Goal: Task Accomplishment & Management: Complete application form

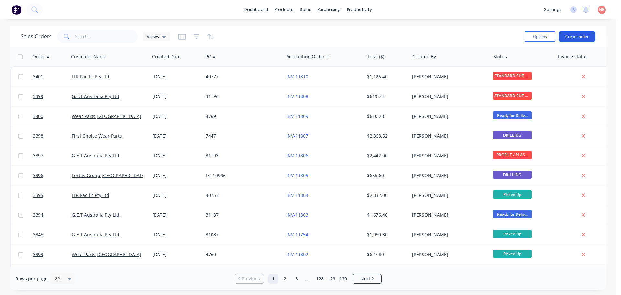
click at [583, 35] on button "Create order" at bounding box center [577, 36] width 37 height 10
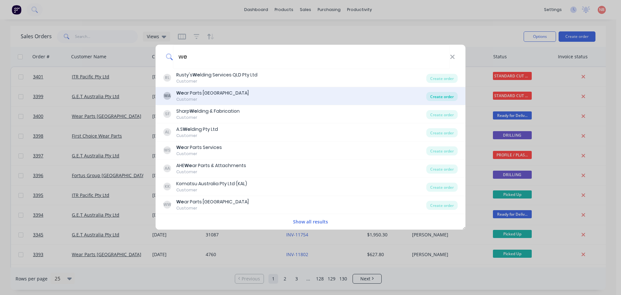
type input "we"
click at [438, 94] on div "Create order" at bounding box center [441, 96] width 31 height 9
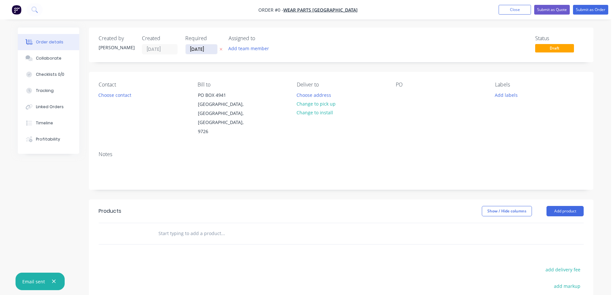
click at [197, 49] on input "[DATE]" at bounding box center [202, 49] width 32 height 10
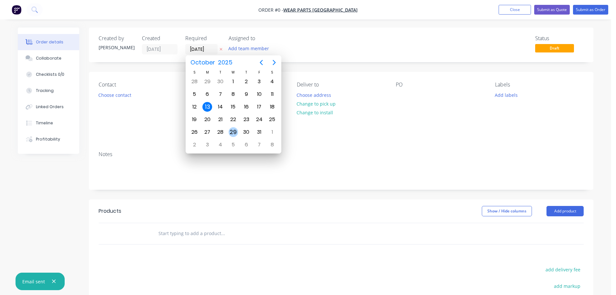
click at [232, 129] on div "29" at bounding box center [234, 132] width 10 height 10
type input "[DATE]"
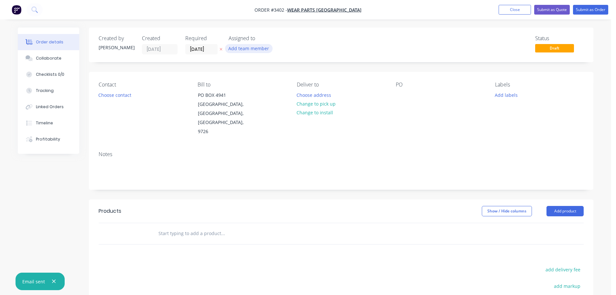
click at [246, 49] on button "Add team member" at bounding box center [249, 48] width 48 height 9
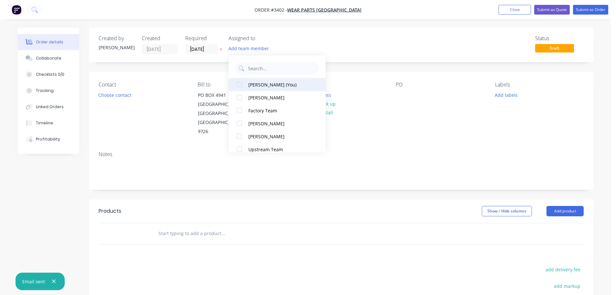
click at [263, 87] on div "[PERSON_NAME] (You)" at bounding box center [280, 84] width 65 height 7
click at [124, 94] on button "Choose contact" at bounding box center [115, 94] width 40 height 9
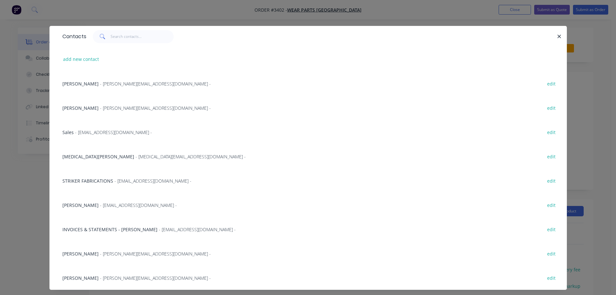
click at [136, 155] on span "- [MEDICAL_DATA][EMAIL_ADDRESS][DOMAIN_NAME] -" at bounding box center [191, 156] width 110 height 6
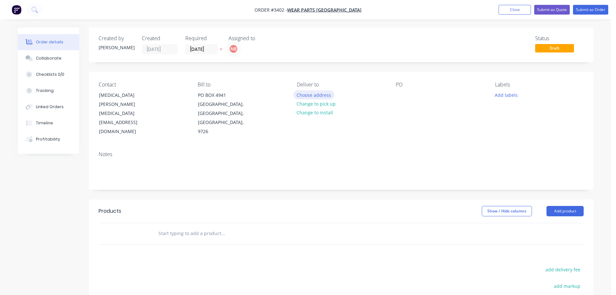
click at [305, 97] on button "Choose address" at bounding box center [313, 94] width 41 height 9
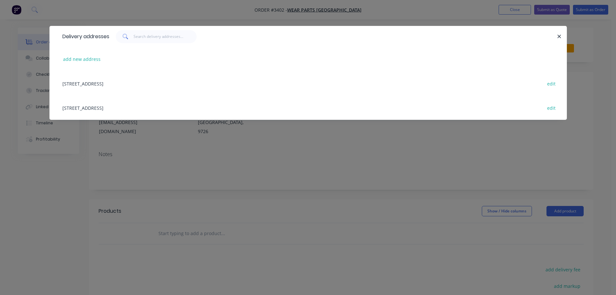
click at [90, 111] on div "[STREET_ADDRESS] edit" at bounding box center [308, 107] width 498 height 24
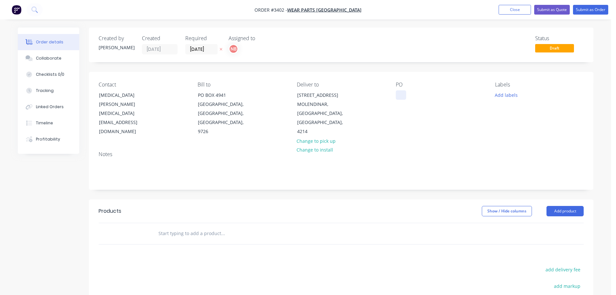
click at [405, 99] on div at bounding box center [401, 94] width 10 height 9
click at [502, 95] on button "Add labels" at bounding box center [506, 94] width 30 height 9
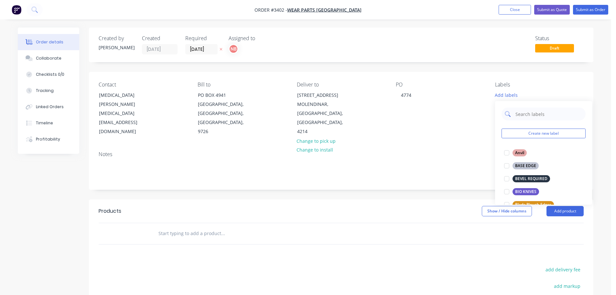
click at [517, 114] on input "text" at bounding box center [549, 113] width 68 height 13
click at [518, 114] on input "text" at bounding box center [549, 113] width 68 height 13
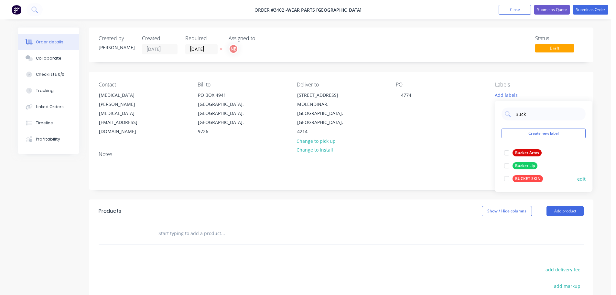
type input "Buck"
drag, startPoint x: 522, startPoint y: 182, endPoint x: 501, endPoint y: 184, distance: 21.5
click at [522, 182] on button "BUCKET SKIN" at bounding box center [524, 178] width 44 height 9
click at [449, 196] on div "Created by [PERSON_NAME] Created [DATE] Required [DATE] Assigned to NB Status D…" at bounding box center [341, 214] width 505 height 372
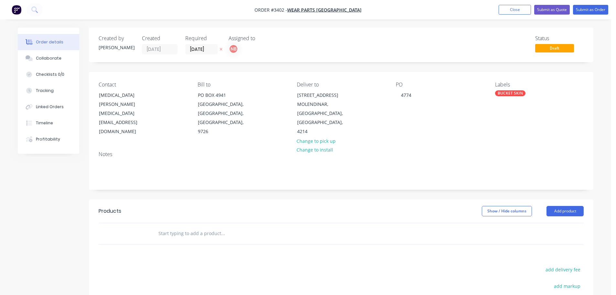
click at [559, 216] on header "Products Show / Hide columns Add product" at bounding box center [341, 210] width 505 height 23
click at [553, 215] on button "Add product" at bounding box center [565, 211] width 37 height 10
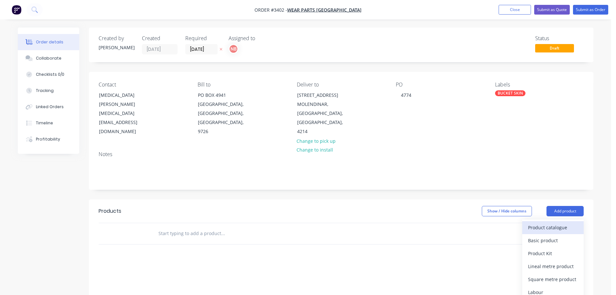
click at [551, 228] on div "Product catalogue" at bounding box center [553, 227] width 50 height 9
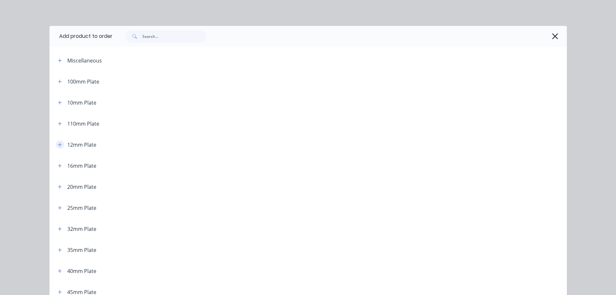
click at [59, 146] on icon "button" at bounding box center [60, 144] width 4 height 5
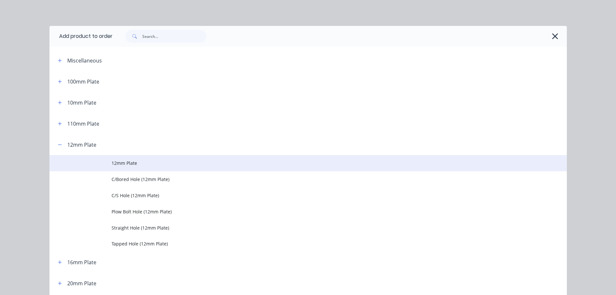
click at [134, 161] on span "12mm Plate" at bounding box center [294, 163] width 364 height 7
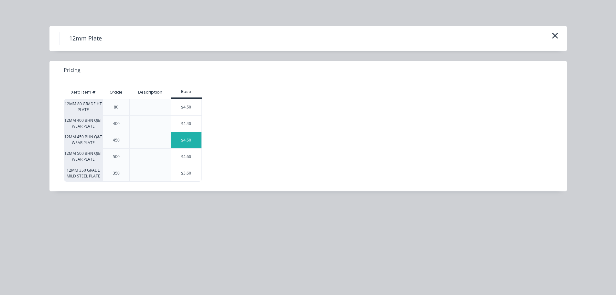
click at [183, 139] on div "$4.50" at bounding box center [186, 140] width 30 height 16
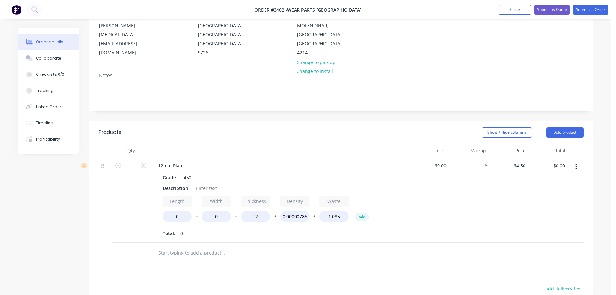
scroll to position [97, 0]
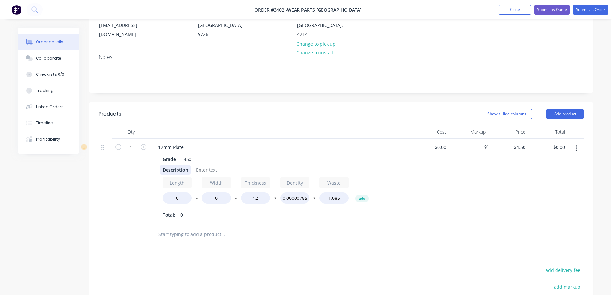
click at [176, 169] on div "Description" at bounding box center [175, 169] width 31 height 9
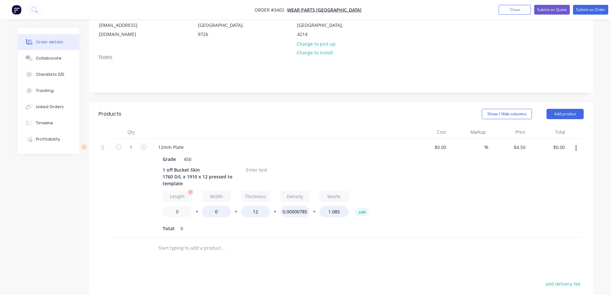
click at [175, 211] on input "0" at bounding box center [177, 211] width 29 height 11
type input "1760"
click at [213, 213] on input "0" at bounding box center [216, 211] width 29 height 11
type input "1910"
type input "$1,548.00"
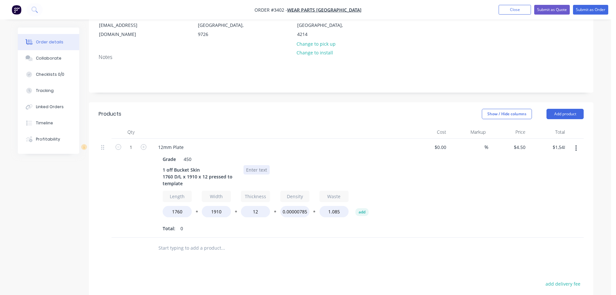
click at [253, 170] on div at bounding box center [257, 169] width 26 height 9
click at [574, 149] on button "button" at bounding box center [576, 148] width 15 height 12
click at [542, 175] on div "Duplicate" at bounding box center [553, 177] width 50 height 9
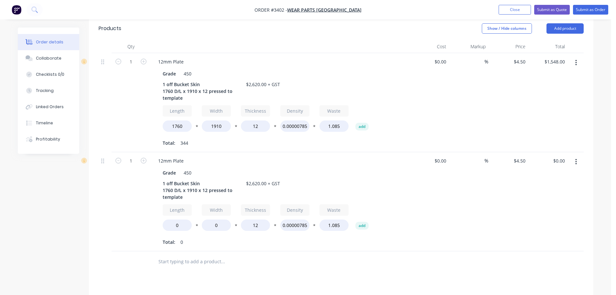
scroll to position [194, 0]
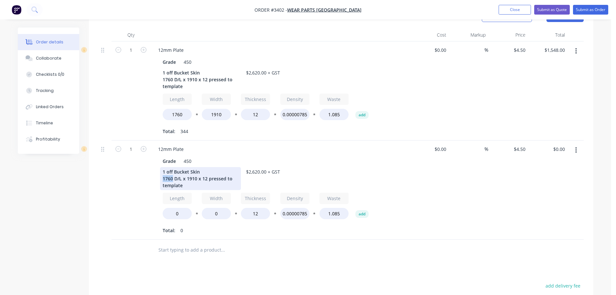
drag, startPoint x: 172, startPoint y: 179, endPoint x: 163, endPoint y: 181, distance: 9.3
click at [163, 181] on div "1 off Bucket Skin 1760 D/L x 1910 x 12 pressed to template" at bounding box center [200, 178] width 81 height 23
drag, startPoint x: 196, startPoint y: 179, endPoint x: 188, endPoint y: 180, distance: 8.1
click at [188, 180] on div "1 off Bucket Skin 1390 D/L x 1910 x 12 pressed to template" at bounding box center [200, 178] width 81 height 23
click at [172, 209] on input "0" at bounding box center [177, 213] width 29 height 11
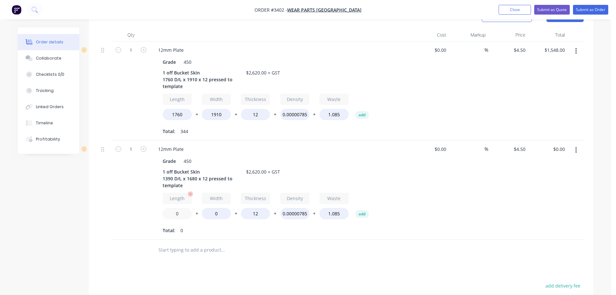
click at [172, 209] on input "0" at bounding box center [177, 213] width 29 height 11
type input "1390"
click at [210, 212] on input "0" at bounding box center [216, 213] width 29 height 11
type input "1680"
type input "$1,075.50"
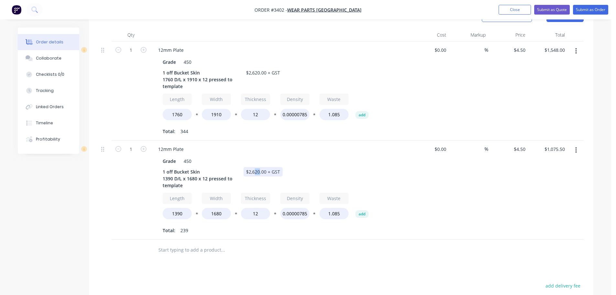
drag, startPoint x: 259, startPoint y: 171, endPoint x: 252, endPoint y: 171, distance: 7.4
click at [252, 171] on div "$2,620.00 + GST" at bounding box center [263, 171] width 39 height 9
click at [257, 172] on div "$2,620.00 + GST" at bounding box center [263, 171] width 39 height 9
drag, startPoint x: 259, startPoint y: 172, endPoint x: 253, endPoint y: 172, distance: 6.2
click at [253, 172] on div "$2,620.00 + GST" at bounding box center [263, 171] width 39 height 9
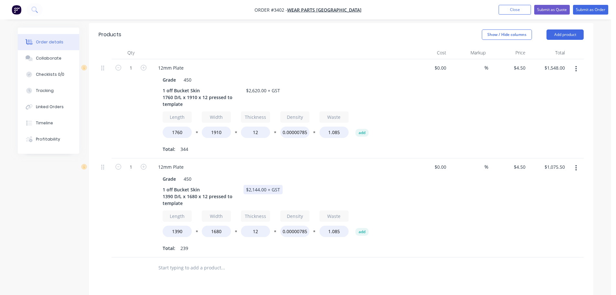
scroll to position [162, 0]
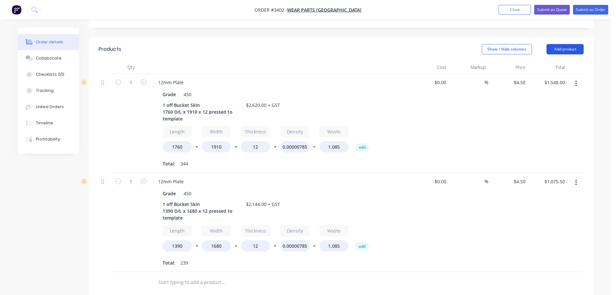
click at [561, 51] on button "Add product" at bounding box center [565, 49] width 37 height 10
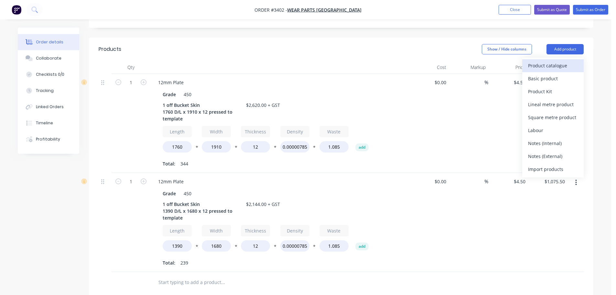
click at [555, 62] on div "Product catalogue" at bounding box center [553, 65] width 50 height 9
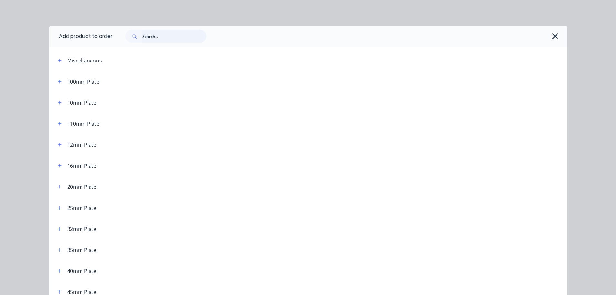
click at [177, 36] on input "text" at bounding box center [174, 36] width 64 height 13
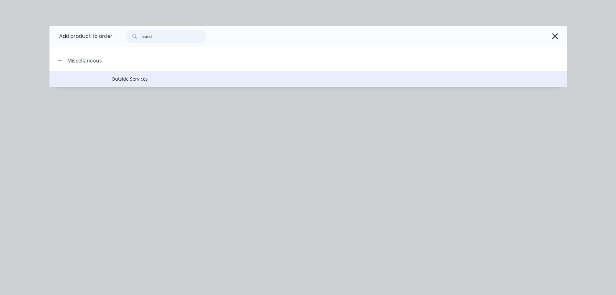
type input "outsi"
click at [137, 74] on td "Outside Services" at bounding box center [340, 79] width 456 height 16
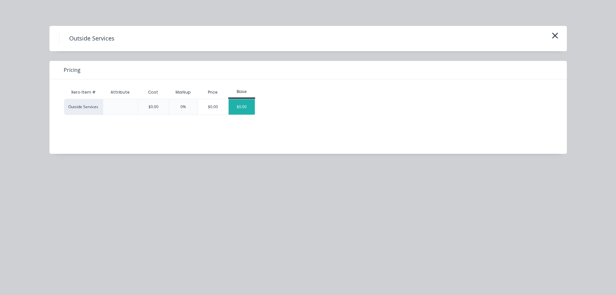
click at [251, 106] on div "$0.00" at bounding box center [242, 107] width 26 height 16
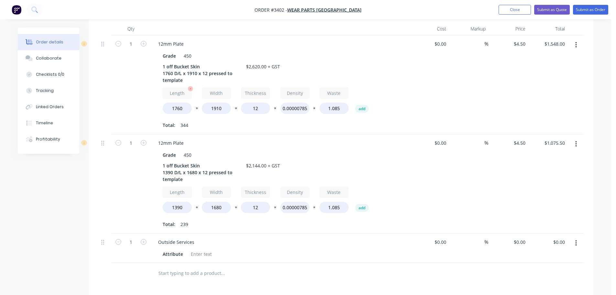
scroll to position [194, 0]
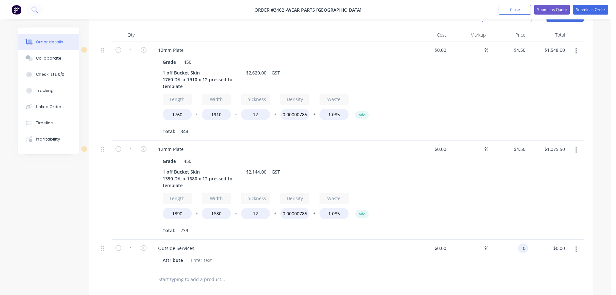
click at [519, 248] on div "0 0" at bounding box center [523, 247] width 10 height 9
type input "$1,025.00"
click at [491, 272] on div at bounding box center [341, 279] width 485 height 21
click at [169, 260] on div "Attribute" at bounding box center [173, 259] width 26 height 9
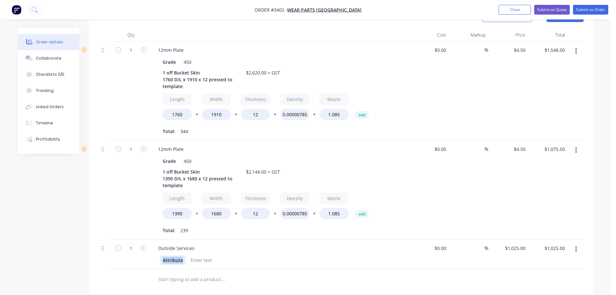
click at [169, 260] on div "Attribute" at bounding box center [173, 259] width 26 height 9
paste div
click at [163, 263] on div "12mm 450 grade 1760 D/L x 1910 wide press to template supplied" at bounding box center [200, 263] width 81 height 16
click at [253, 260] on div at bounding box center [257, 259] width 26 height 9
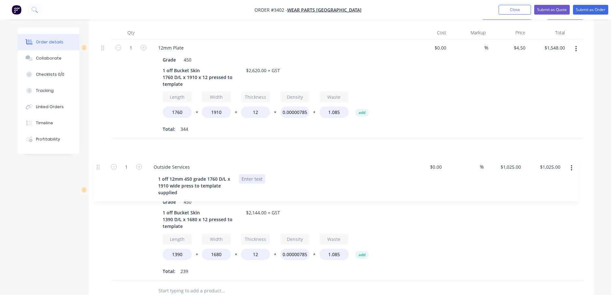
drag, startPoint x: 103, startPoint y: 247, endPoint x: 120, endPoint y: 168, distance: 80.7
click at [98, 160] on div "Qty Cost Markup Price Total 1 12mm Plate Grade 450 1 off Bucket Skin 1760 D/L x…" at bounding box center [341, 163] width 505 height 275
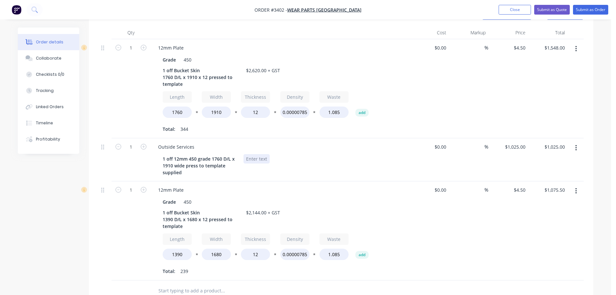
click at [250, 158] on div at bounding box center [257, 158] width 26 height 9
click at [310, 162] on div "1 off 12mm 450 grade 1760 D/L x 1910 wide press to template supplied Quote: 132…" at bounding box center [278, 165] width 237 height 23
click at [365, 215] on div "1 off Bucket Skin 1390 D/L x 1680 x 12 pressed to template $2,144.00 + GST" at bounding box center [278, 219] width 237 height 23
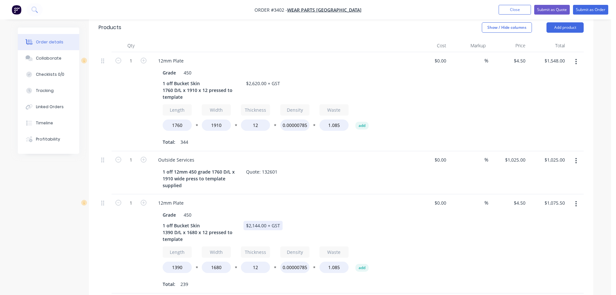
scroll to position [164, 0]
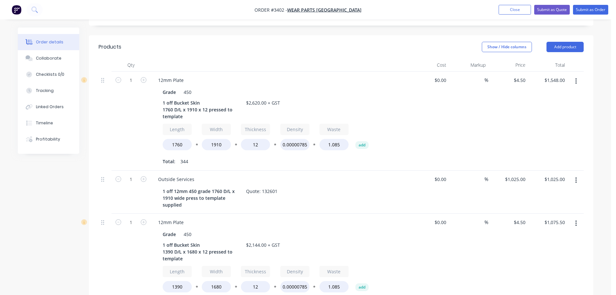
click at [576, 179] on icon "button" at bounding box center [577, 180] width 2 height 7
click at [531, 211] on div "Duplicate" at bounding box center [553, 209] width 50 height 9
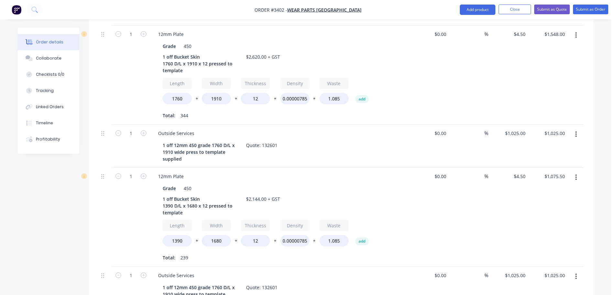
scroll to position [261, 0]
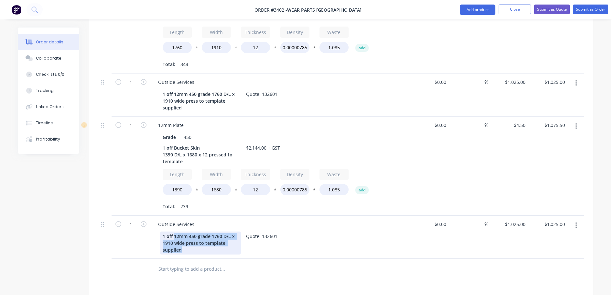
drag, startPoint x: 183, startPoint y: 250, endPoint x: 174, endPoint y: 236, distance: 16.9
click at [174, 236] on div "1 off 12mm 450 grade 1760 D/L x 1910 wide press to template supplied" at bounding box center [200, 242] width 81 height 23
paste div
drag, startPoint x: 277, startPoint y: 238, endPoint x: 262, endPoint y: 236, distance: 15.4
click at [262, 236] on div "Quote: 132601" at bounding box center [262, 235] width 37 height 9
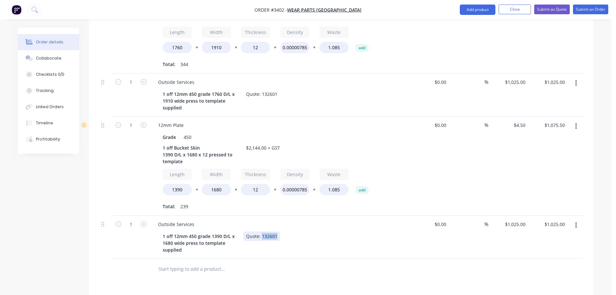
paste div
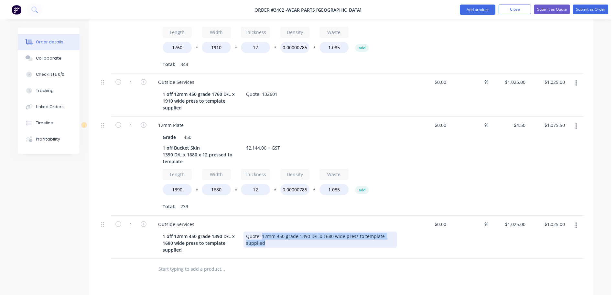
drag, startPoint x: 278, startPoint y: 245, endPoint x: 262, endPoint y: 233, distance: 20.3
click at [262, 233] on div "Quote: 12mm 450 grade 1390 D/L x 1680 wide press to template supplied" at bounding box center [320, 239] width 153 height 16
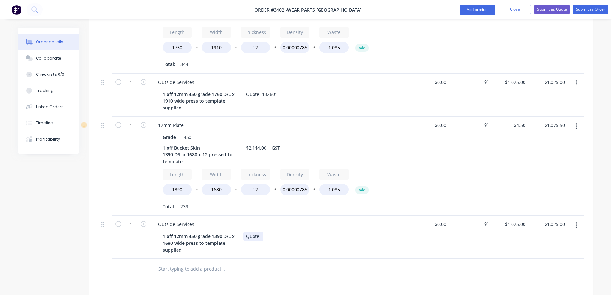
click at [262, 238] on div "Quote:" at bounding box center [254, 235] width 20 height 9
click at [285, 253] on div "1 off 12mm 450 grade 1390 D/L x 1680 wide press to template supplied Quote: 132…" at bounding box center [278, 242] width 237 height 23
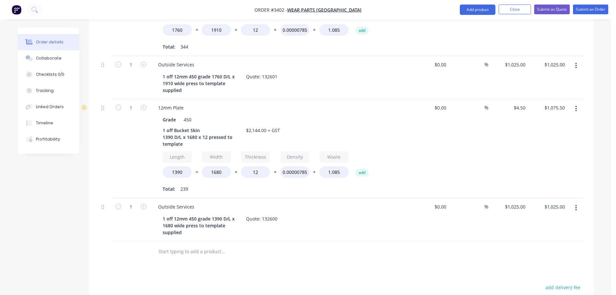
scroll to position [293, 0]
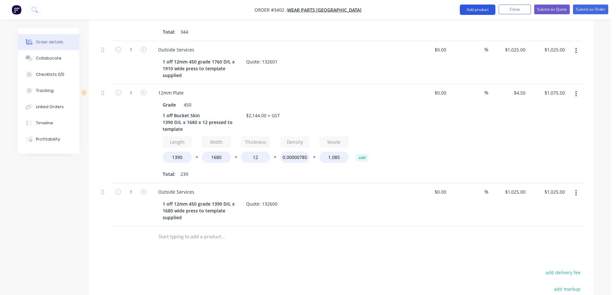
click at [466, 11] on button "Add product" at bounding box center [478, 10] width 36 height 10
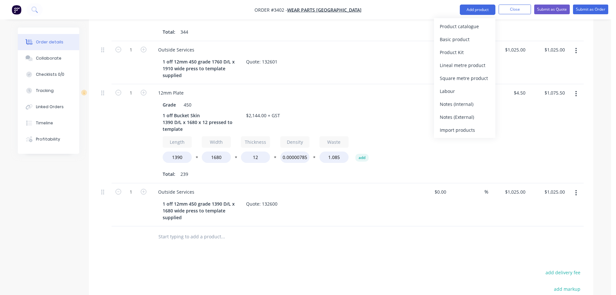
click at [465, 19] on div "Product catalogue Basic product Product Kit Lineal metre product Square metre p…" at bounding box center [464, 78] width 61 height 120
click at [464, 23] on div "Product catalogue" at bounding box center [465, 26] width 50 height 9
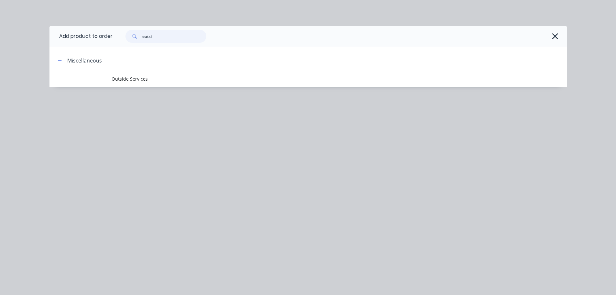
drag, startPoint x: 119, startPoint y: 43, endPoint x: 95, endPoint y: 46, distance: 24.4
click at [96, 46] on header "Add product to order outsi" at bounding box center [309, 36] width 518 height 21
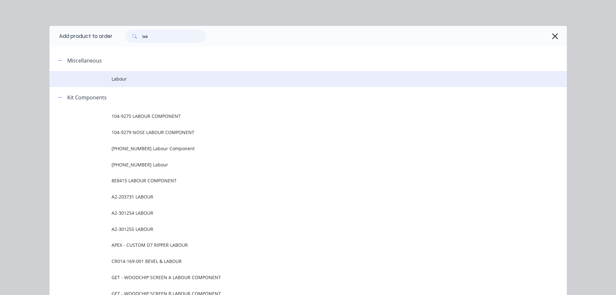
type input "lab"
click at [128, 83] on td "Labour" at bounding box center [340, 79] width 456 height 16
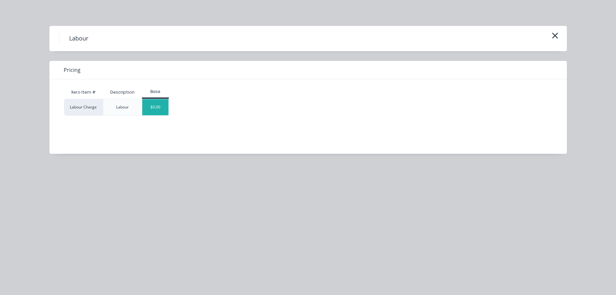
click at [153, 107] on div "$0.00" at bounding box center [155, 107] width 26 height 16
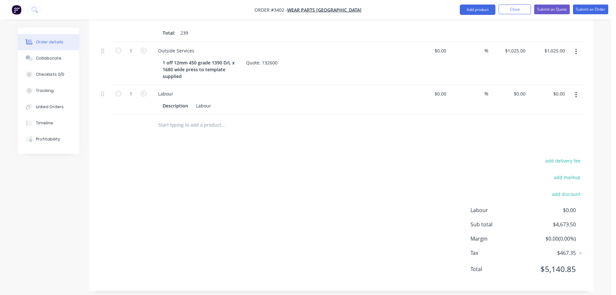
scroll to position [440, 0]
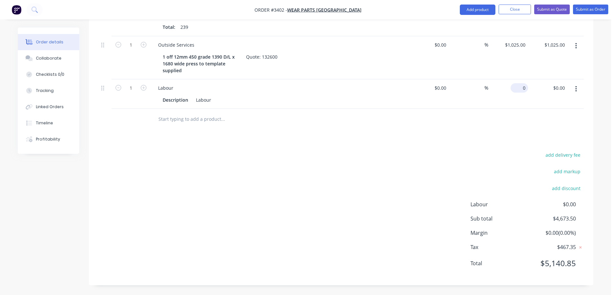
click at [517, 88] on div "0 $0.00" at bounding box center [509, 93] width 40 height 29
type input "$90.50"
click at [391, 232] on div "add delivery fee add markup add discount Labour $0.00 Sub total $4,764.00 Margi…" at bounding box center [341, 212] width 485 height 125
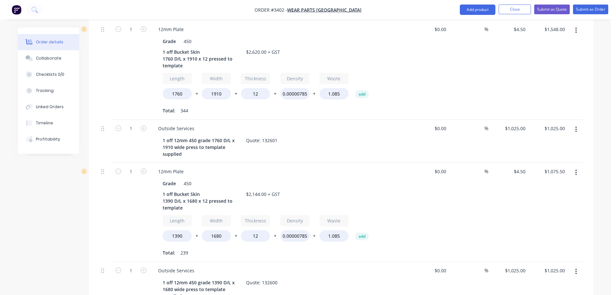
scroll to position [214, 0]
click at [54, 53] on button "Collaborate" at bounding box center [48, 58] width 61 height 16
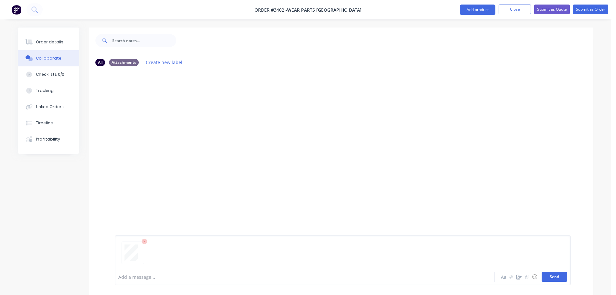
click at [554, 277] on button "Send" at bounding box center [555, 277] width 26 height 10
click at [50, 41] on div "Order details" at bounding box center [50, 42] width 28 height 6
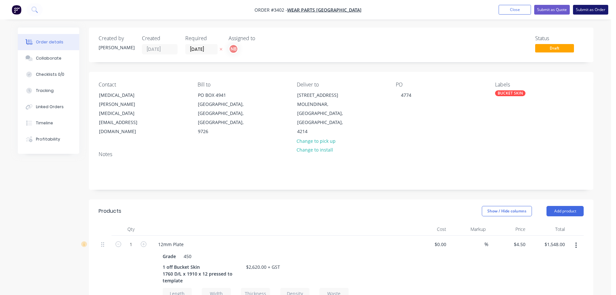
click at [596, 10] on button "Submit as Order" at bounding box center [590, 10] width 35 height 10
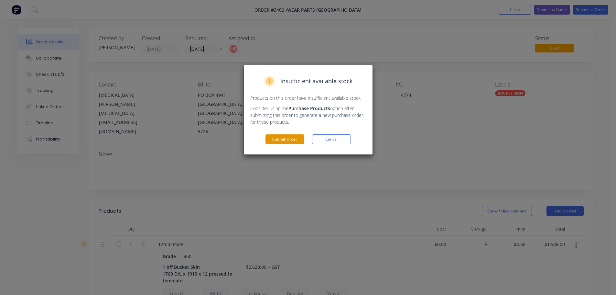
click at [291, 139] on button "Submit Order" at bounding box center [285, 139] width 39 height 10
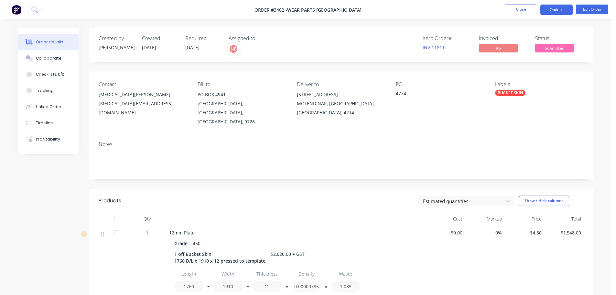
click at [545, 11] on button "Options" at bounding box center [557, 10] width 32 height 10
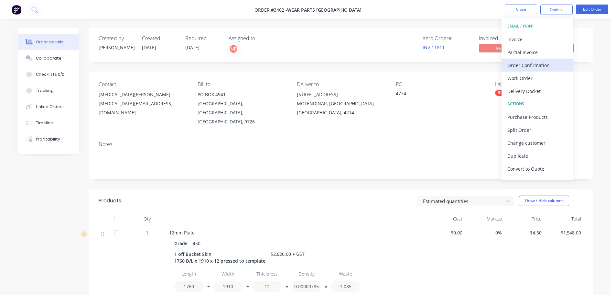
click at [529, 63] on div "Order Confirmation" at bounding box center [538, 65] width 60 height 9
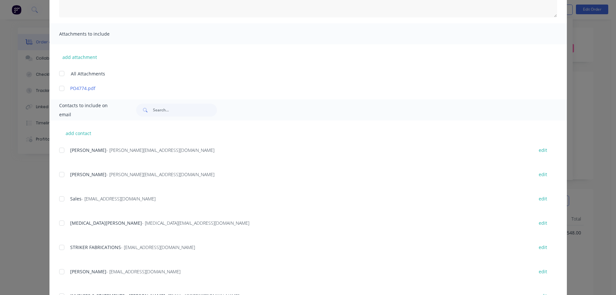
scroll to position [129, 0]
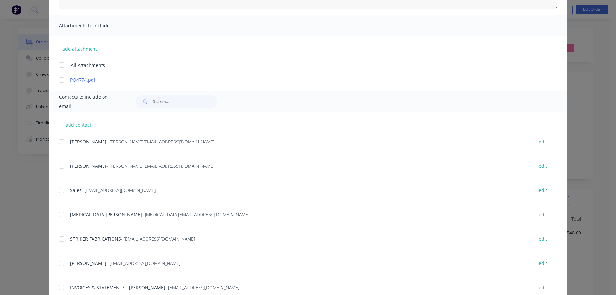
click at [61, 214] on div at bounding box center [61, 214] width 13 height 13
type textarea "Thank you for your order! Click 'view my order' to see your order confirmation.…"
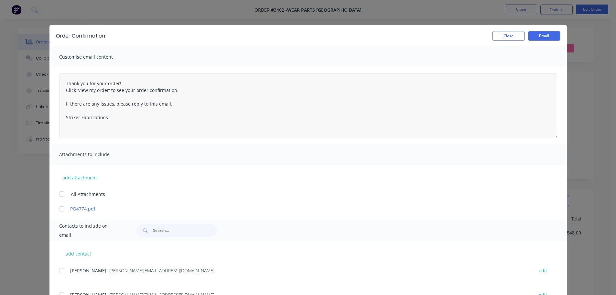
scroll to position [0, 0]
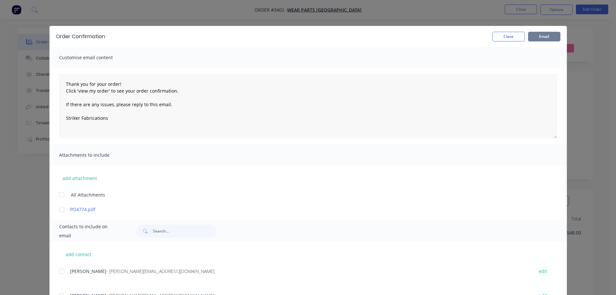
click at [545, 38] on button "Email" at bounding box center [544, 37] width 32 height 10
click at [512, 36] on button "Close" at bounding box center [509, 37] width 32 height 10
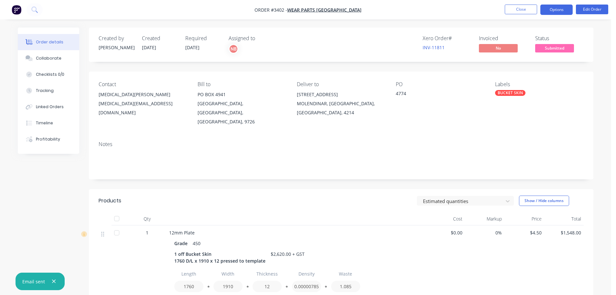
click at [565, 9] on button "Options" at bounding box center [557, 10] width 32 height 10
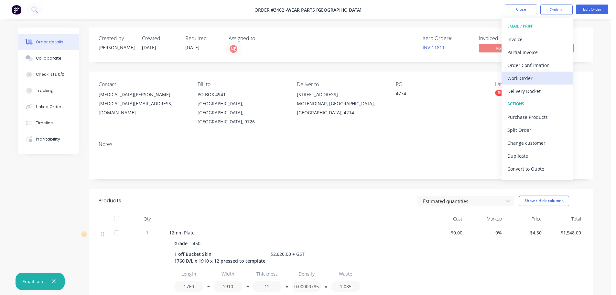
click at [531, 80] on div "Work Order" at bounding box center [538, 77] width 60 height 9
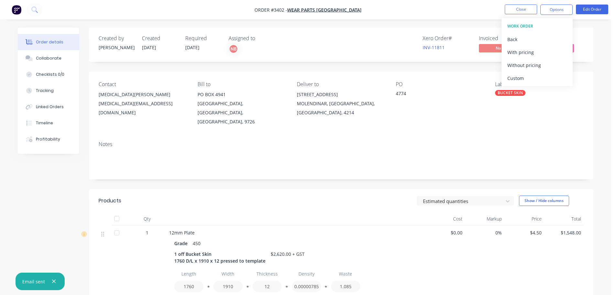
click at [530, 78] on div "Custom" at bounding box center [538, 77] width 60 height 9
click at [526, 64] on div "Without pricing" at bounding box center [538, 65] width 60 height 9
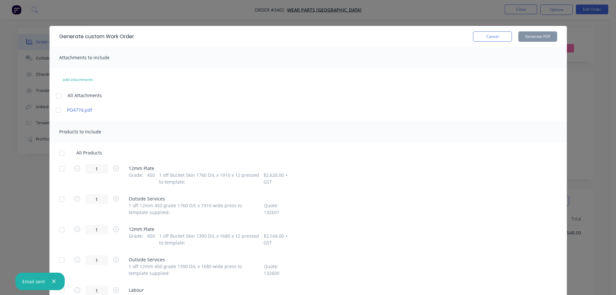
click at [59, 169] on div at bounding box center [61, 168] width 13 height 13
click at [64, 231] on div at bounding box center [61, 229] width 13 height 13
click at [536, 35] on button "Generate PDF" at bounding box center [538, 36] width 39 height 10
click at [488, 34] on button "Cancel" at bounding box center [492, 36] width 39 height 10
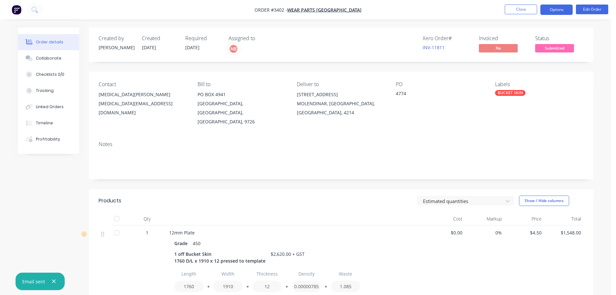
click at [544, 10] on button "Options" at bounding box center [557, 10] width 32 height 10
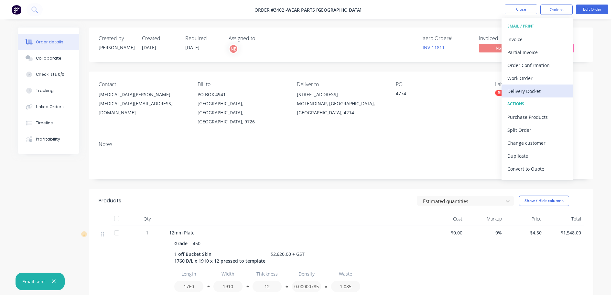
click at [530, 88] on div "Delivery Docket" at bounding box center [538, 90] width 60 height 9
click at [524, 75] on div "Custom" at bounding box center [538, 77] width 60 height 9
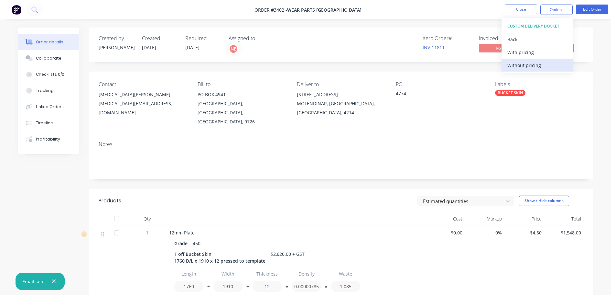
click at [520, 68] on div "Without pricing" at bounding box center [538, 65] width 60 height 9
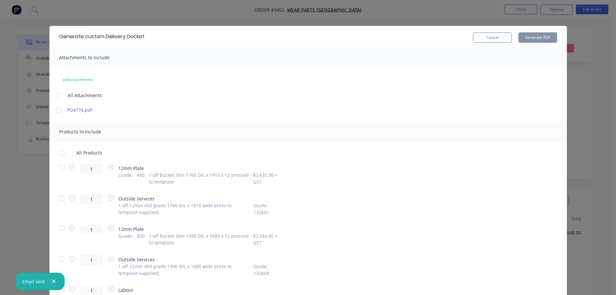
click at [57, 164] on div at bounding box center [61, 167] width 13 height 13
click at [59, 226] on div at bounding box center [61, 228] width 13 height 13
click at [530, 36] on button "Generate PDF" at bounding box center [538, 37] width 39 height 10
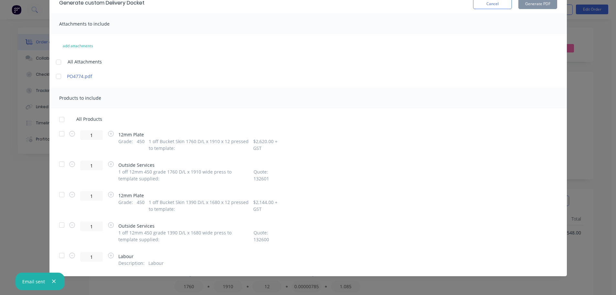
click at [58, 165] on div at bounding box center [61, 164] width 13 height 13
click at [59, 225] on div at bounding box center [61, 224] width 13 height 13
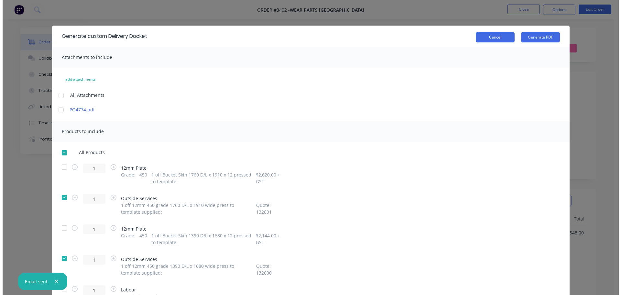
scroll to position [0, 0]
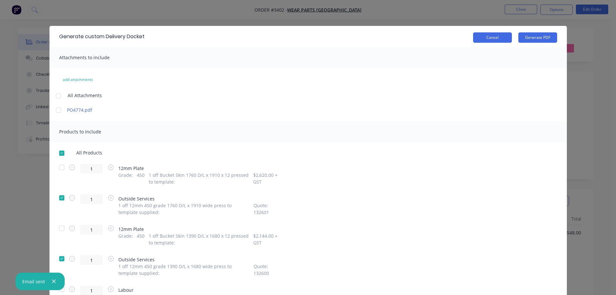
click at [498, 34] on button "Cancel" at bounding box center [492, 37] width 39 height 10
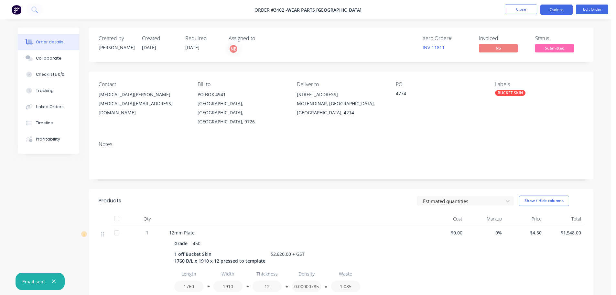
click at [543, 10] on button "Options" at bounding box center [557, 10] width 32 height 10
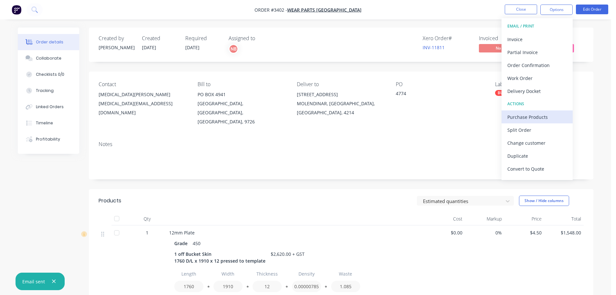
click at [531, 113] on div "Purchase Products" at bounding box center [538, 116] width 60 height 9
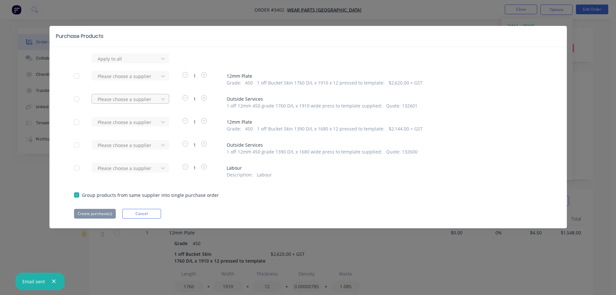
click at [104, 100] on div at bounding box center [126, 99] width 58 height 8
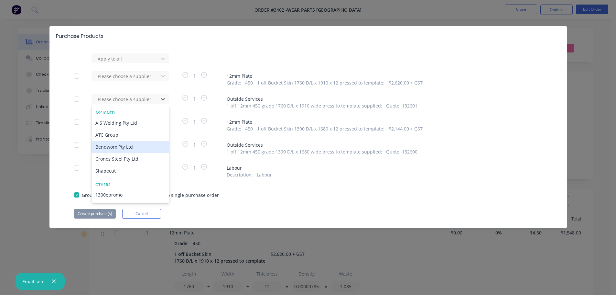
click at [107, 144] on div "Bendworx Pty Ltd" at bounding box center [131, 147] width 78 height 12
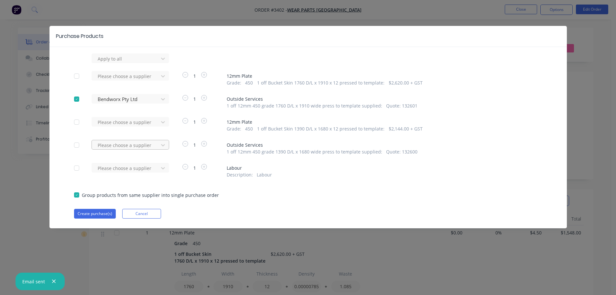
click at [117, 145] on div at bounding box center [126, 145] width 58 height 8
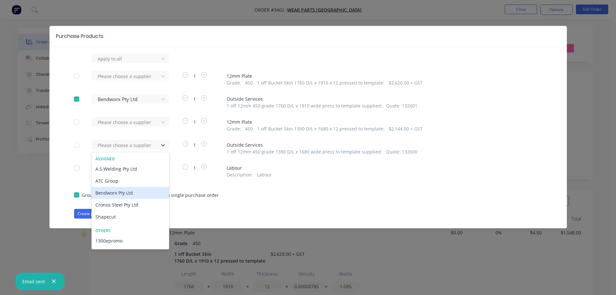
click at [117, 191] on div "Bendworx Pty Ltd" at bounding box center [131, 193] width 78 height 12
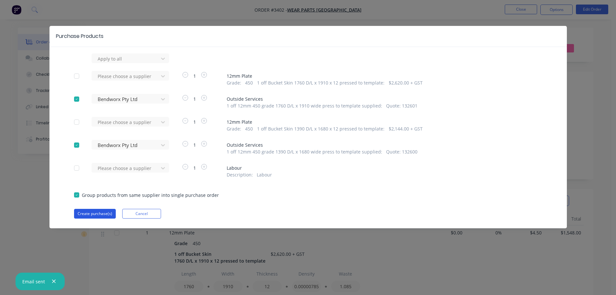
click at [96, 211] on button "Create purchase(s)" at bounding box center [95, 214] width 42 height 10
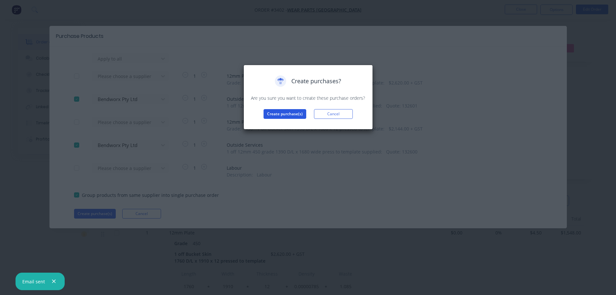
click at [271, 113] on button "Create purchase(s)" at bounding box center [285, 114] width 43 height 10
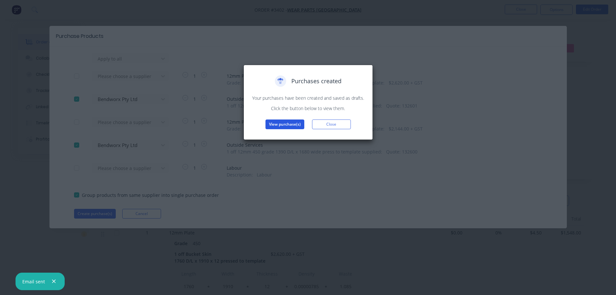
click at [296, 126] on button "View purchase(s)" at bounding box center [285, 124] width 39 height 10
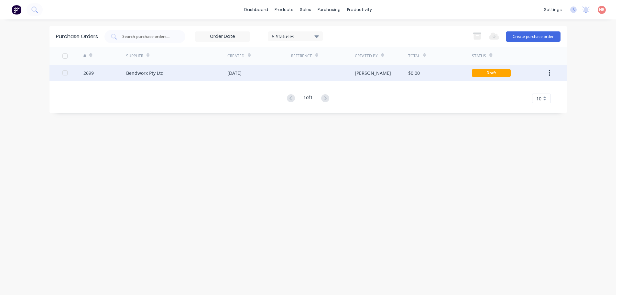
click at [300, 69] on div at bounding box center [323, 73] width 64 height 16
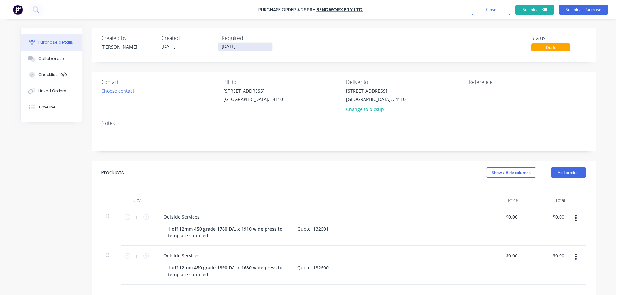
click at [231, 47] on input "[DATE]" at bounding box center [245, 47] width 54 height 8
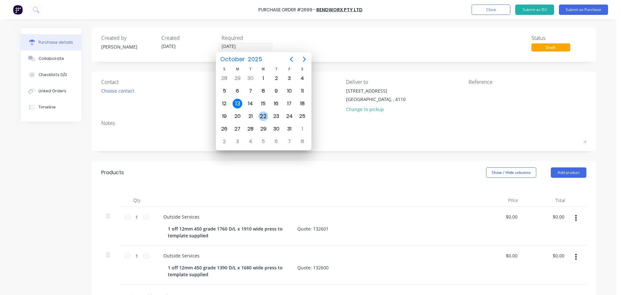
click at [262, 115] on div "22" at bounding box center [264, 116] width 10 height 10
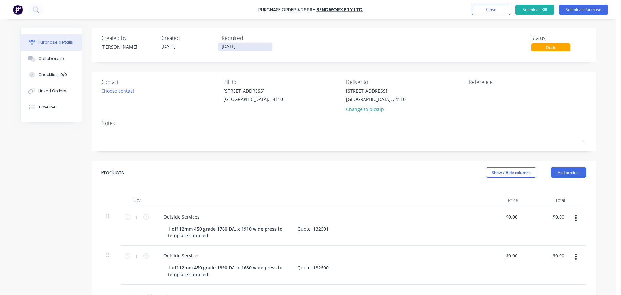
click at [227, 45] on input "[DATE]" at bounding box center [245, 47] width 54 height 8
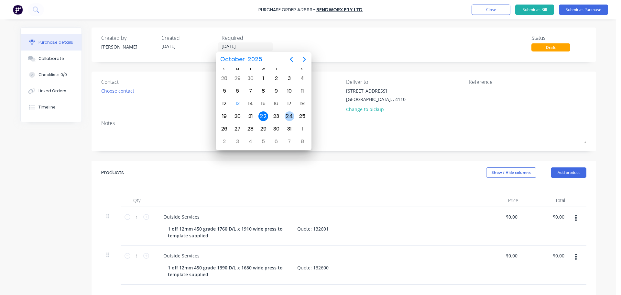
click at [285, 116] on div "24" at bounding box center [290, 116] width 10 height 10
type input "[DATE]"
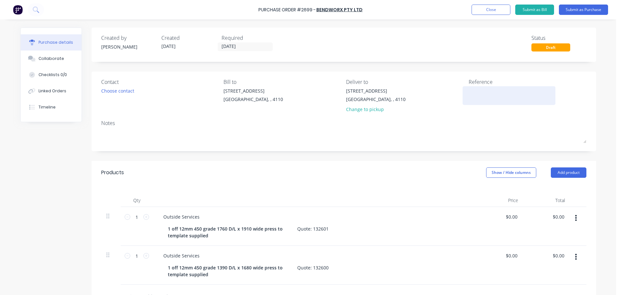
click at [472, 93] on textarea at bounding box center [509, 94] width 81 height 15
type textarea "12mm Skins WPA"
type textarea "x"
type textarea "12mm Skins WPA"
type input "0.00"
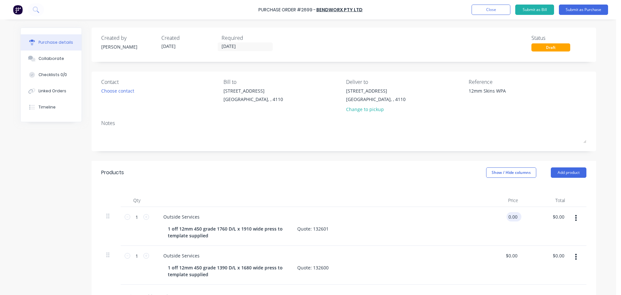
click at [511, 221] on input "0.00" at bounding box center [513, 216] width 12 height 9
type textarea "x"
click at [511, 221] on input "0.00" at bounding box center [513, 216] width 12 height 9
type input "825"
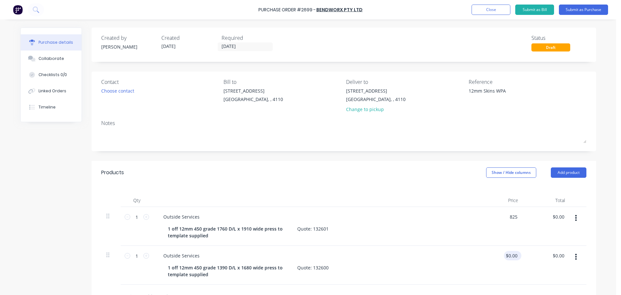
type textarea "x"
type input "$825.00"
type input "0.00"
click at [510, 254] on input "0.00" at bounding box center [513, 255] width 12 height 9
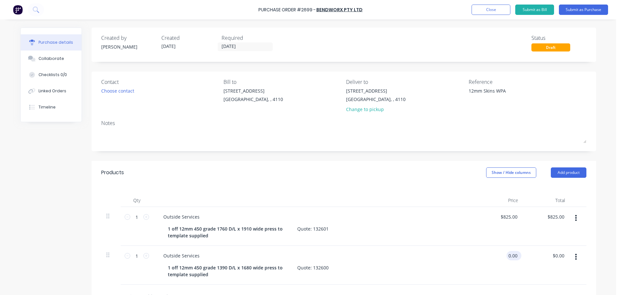
click at [510, 254] on input "0.00" at bounding box center [513, 255] width 12 height 9
type textarea "x"
click at [510, 254] on input "0.00" at bounding box center [513, 255] width 12 height 9
type input "825"
type textarea "x"
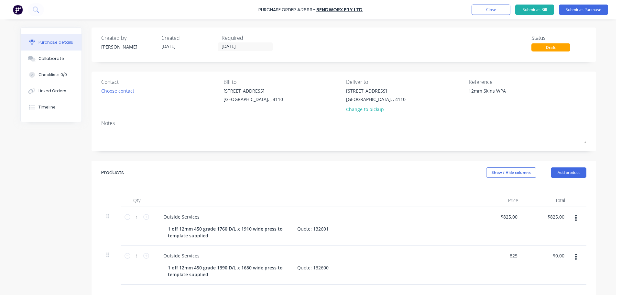
type input "$825.00"
click at [433, 257] on div "Outside Services" at bounding box center [314, 255] width 313 height 9
type textarea "x"
type input "825.00"
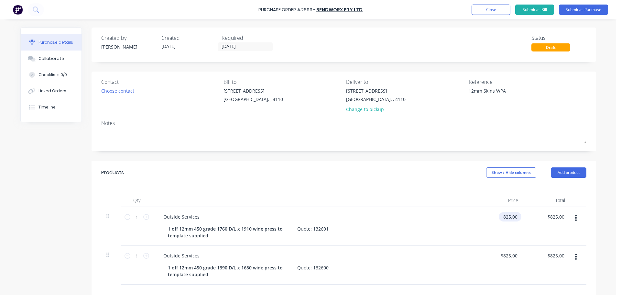
click at [512, 216] on input "825.00" at bounding box center [509, 216] width 20 height 9
click at [512, 216] on input "825.00" at bounding box center [509, 216] width 17 height 9
type textarea "x"
click at [512, 216] on input "825.00" at bounding box center [509, 216] width 17 height 9
type input "820"
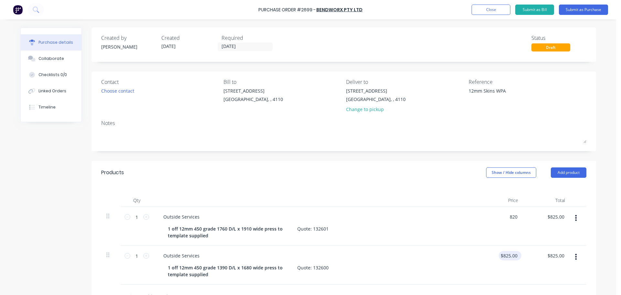
type textarea "x"
type input "$820.00"
type input "825.00"
click at [510, 254] on input "825.00" at bounding box center [509, 255] width 20 height 9
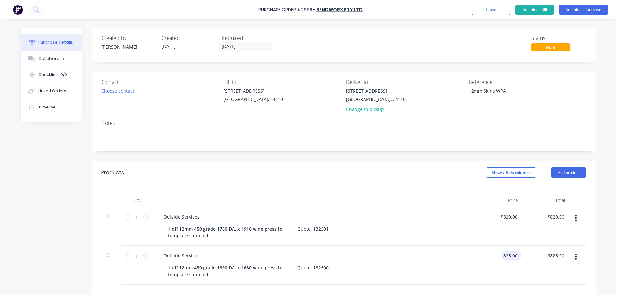
type textarea "x"
click at [511, 254] on input "825.00" at bounding box center [509, 255] width 17 height 9
type input "820"
type textarea "x"
type input "$820.00"
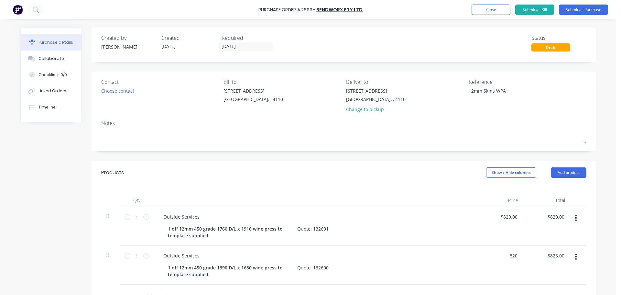
type input "$820.00"
click at [477, 252] on div "$820.00 820" at bounding box center [500, 265] width 47 height 39
click at [112, 89] on div "Choose contact" at bounding box center [117, 90] width 33 height 7
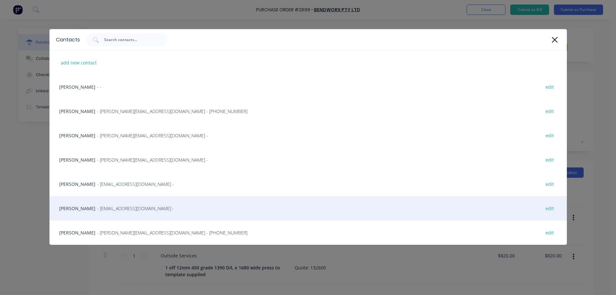
click at [97, 210] on span "- [EMAIL_ADDRESS][DOMAIN_NAME] -" at bounding box center [135, 208] width 77 height 7
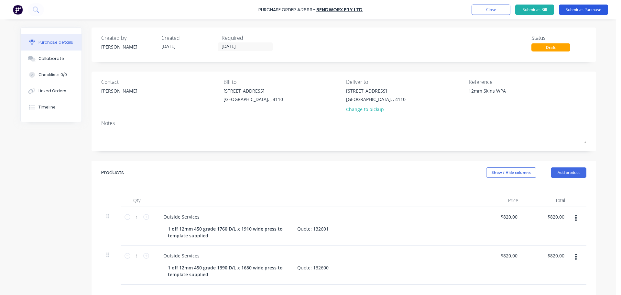
click at [601, 11] on button "Submit as Purchase" at bounding box center [583, 10] width 49 height 10
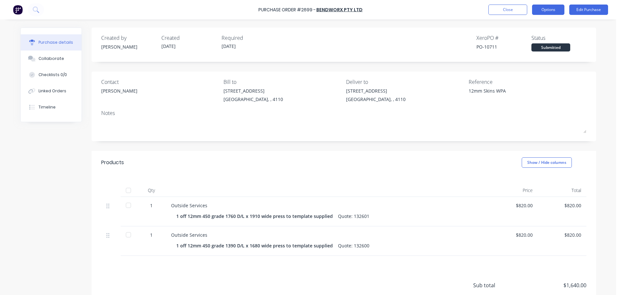
click at [545, 6] on button "Options" at bounding box center [548, 10] width 32 height 10
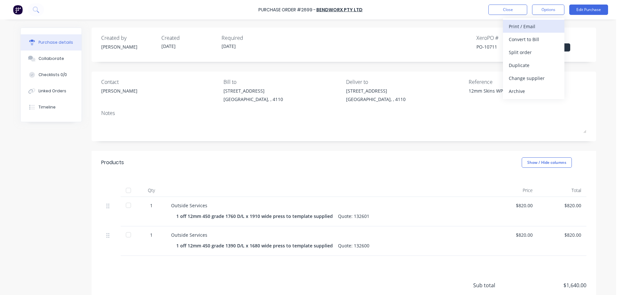
click at [529, 24] on div "Print / Email" at bounding box center [534, 26] width 50 height 9
click at [520, 35] on div "With pricing" at bounding box center [534, 39] width 50 height 9
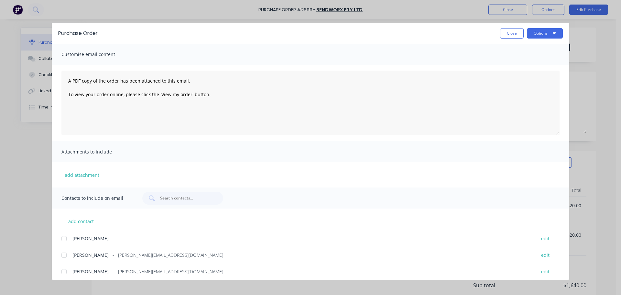
click at [62, 273] on div at bounding box center [64, 271] width 13 height 13
drag, startPoint x: 538, startPoint y: 29, endPoint x: 536, endPoint y: 38, distance: 8.9
click at [538, 29] on button "Options" at bounding box center [545, 33] width 36 height 10
click at [526, 57] on button "Print" at bounding box center [531, 62] width 61 height 13
click at [552, 34] on button "Options" at bounding box center [545, 33] width 36 height 10
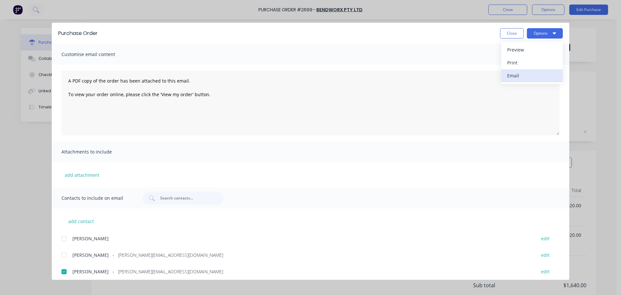
click at [539, 75] on div "Email" at bounding box center [532, 75] width 50 height 9
type textarea "x"
